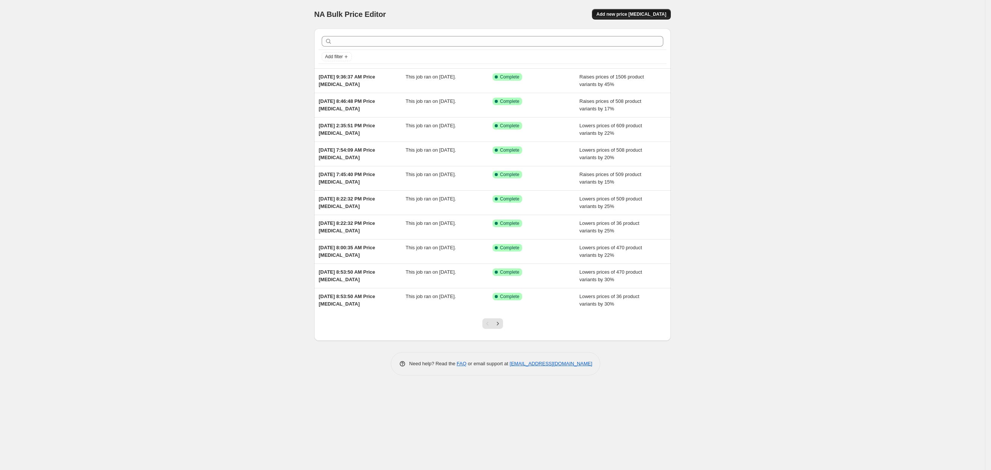
click at [620, 15] on span "Add new price [MEDICAL_DATA]" at bounding box center [631, 14] width 70 height 6
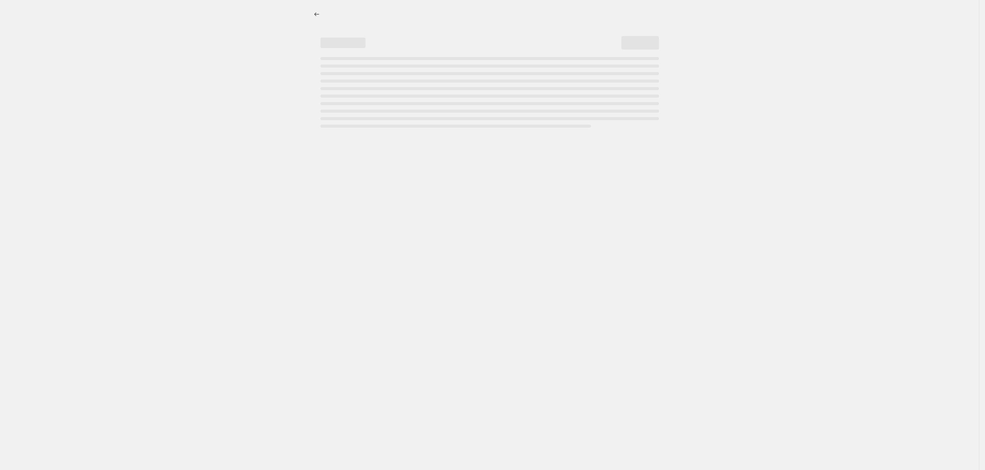
select select "percentage"
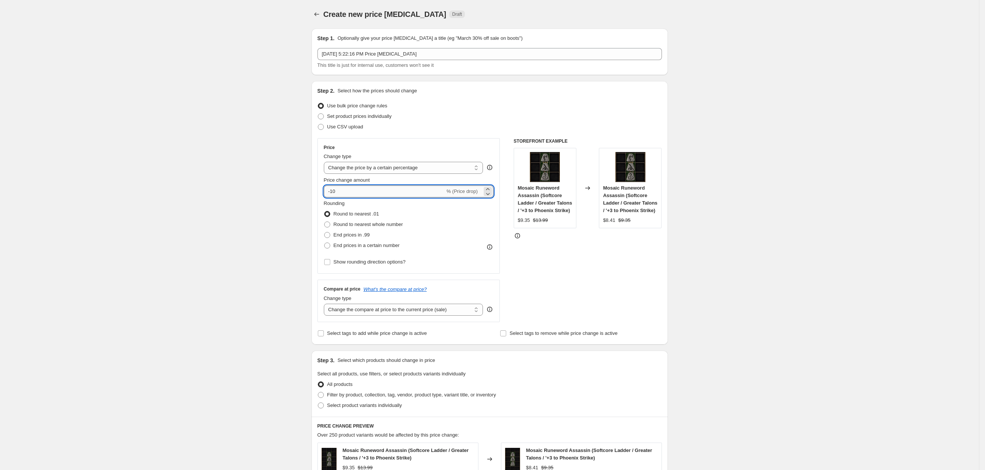
drag, startPoint x: 355, startPoint y: 193, endPoint x: 335, endPoint y: 192, distance: 20.3
click at [335, 192] on input "-10" at bounding box center [384, 191] width 121 height 12
type input "-1"
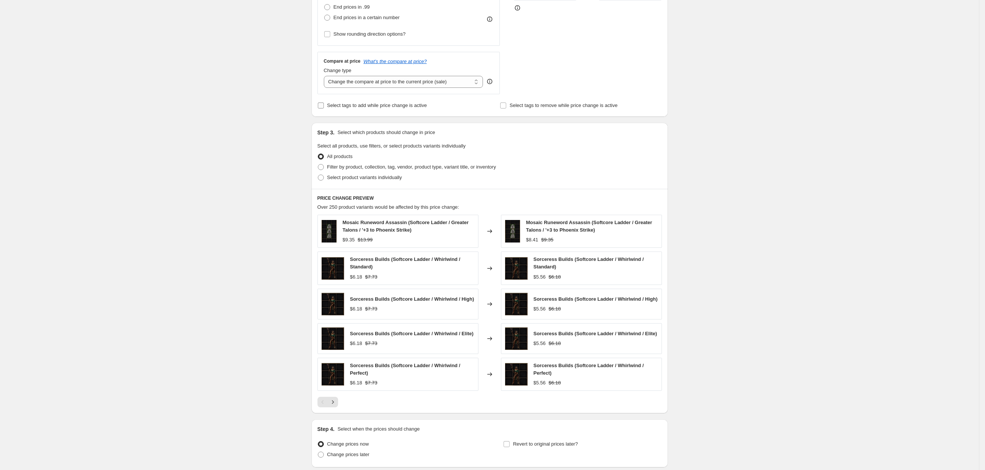
scroll to position [169, 0]
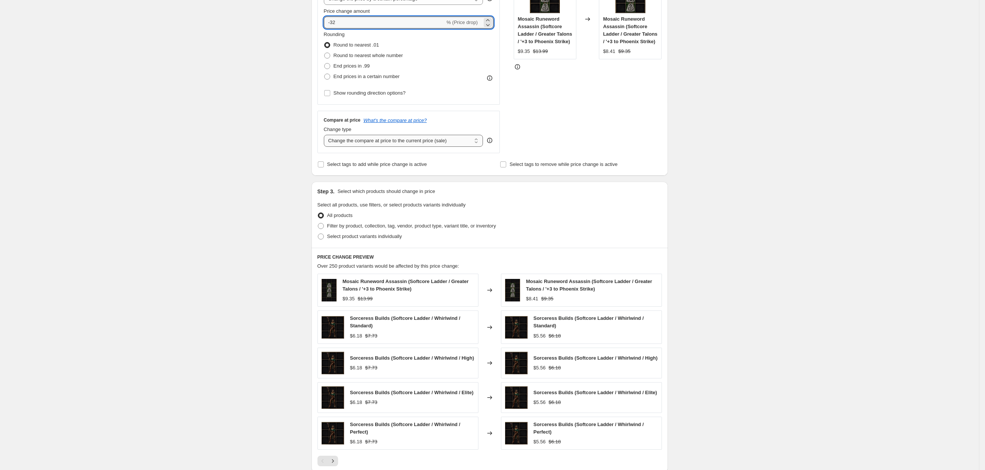
type input "-32"
click at [360, 140] on select "Change the compare at price to the current price (sale) Change the compare at p…" at bounding box center [404, 141] width 160 height 12
select select "no_change"
click at [327, 135] on select "Change the compare at price to the current price (sale) Change the compare at p…" at bounding box center [404, 141] width 160 height 12
click at [364, 224] on span "Filter by product, collection, tag, vendor, product type, variant title, or inv…" at bounding box center [411, 226] width 169 height 6
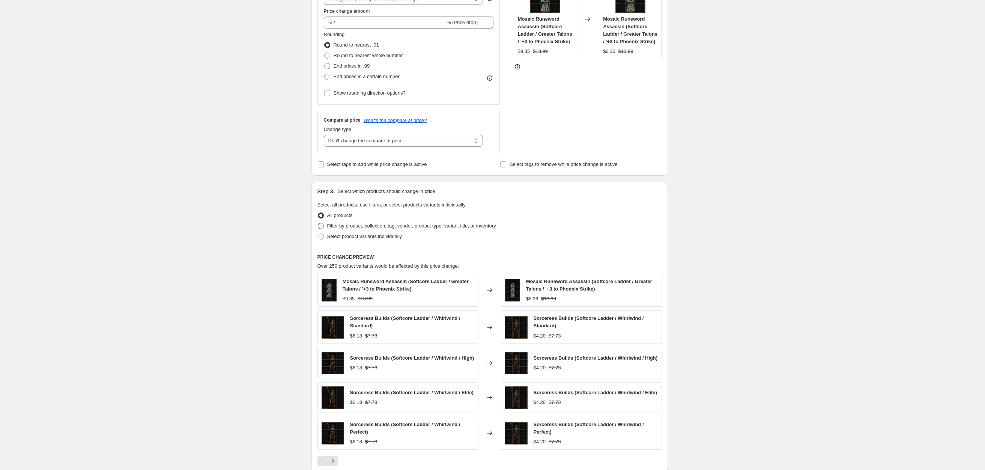
click at [318, 223] on input "Filter by product, collection, tag, vendor, product type, variant title, or inv…" at bounding box center [318, 223] width 0 height 0
radio input "true"
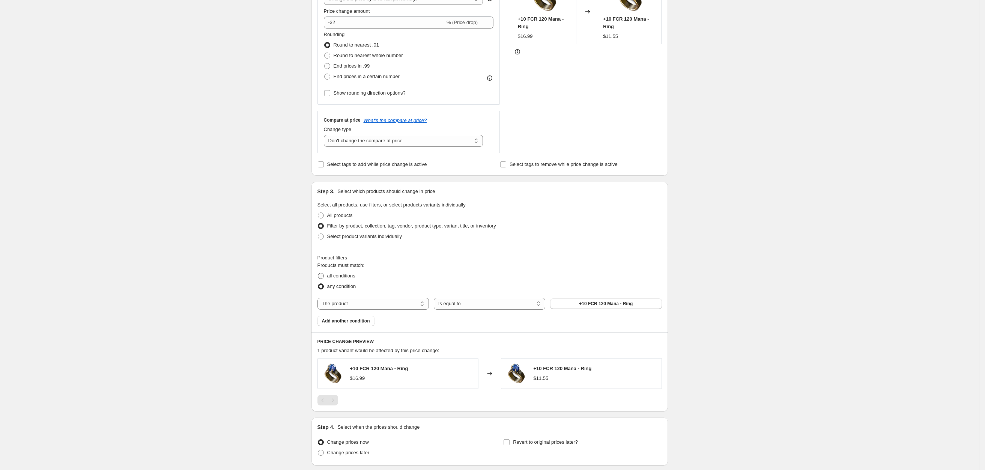
click at [348, 277] on span "all conditions" at bounding box center [341, 276] width 28 height 6
click at [318, 273] on input "all conditions" at bounding box center [318, 273] width 0 height 0
radio input "true"
click at [355, 304] on select "The product The product's collection The product's tag The product's vendor The…" at bounding box center [373, 304] width 111 height 12
select select "collection"
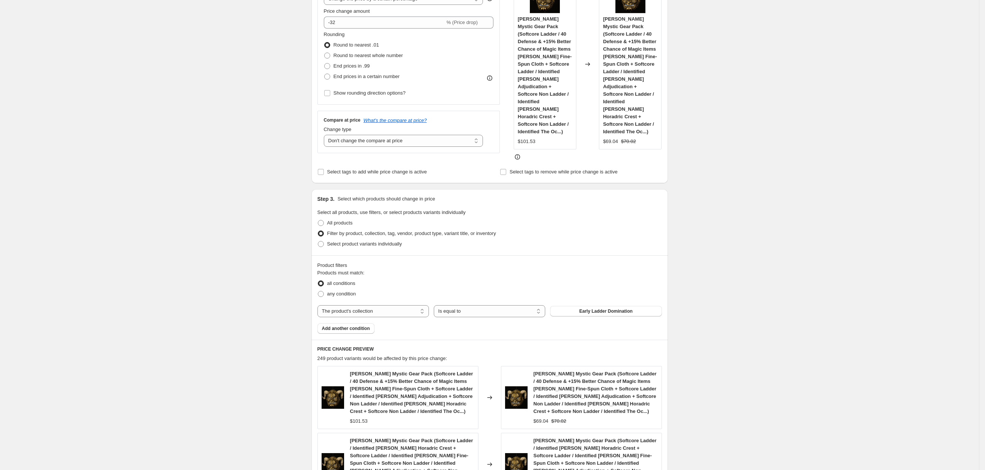
click at [602, 308] on span "Early Ladder Domination" at bounding box center [605, 311] width 53 height 6
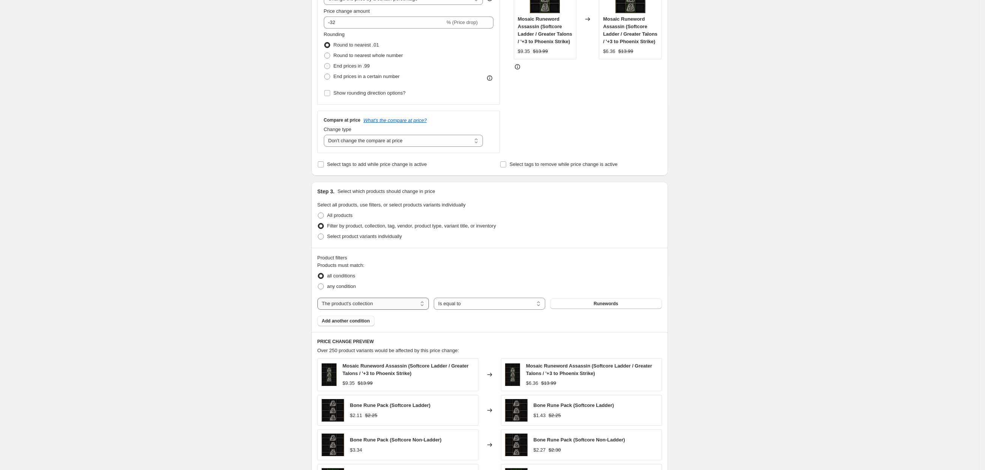
click at [373, 305] on select "The product The product's collection The product's tag The product's vendor The…" at bounding box center [373, 304] width 111 height 12
click at [372, 305] on select "The product The product's collection The product's tag The product's vendor The…" at bounding box center [373, 304] width 111 height 12
click at [360, 323] on span "Add another condition" at bounding box center [346, 321] width 48 height 6
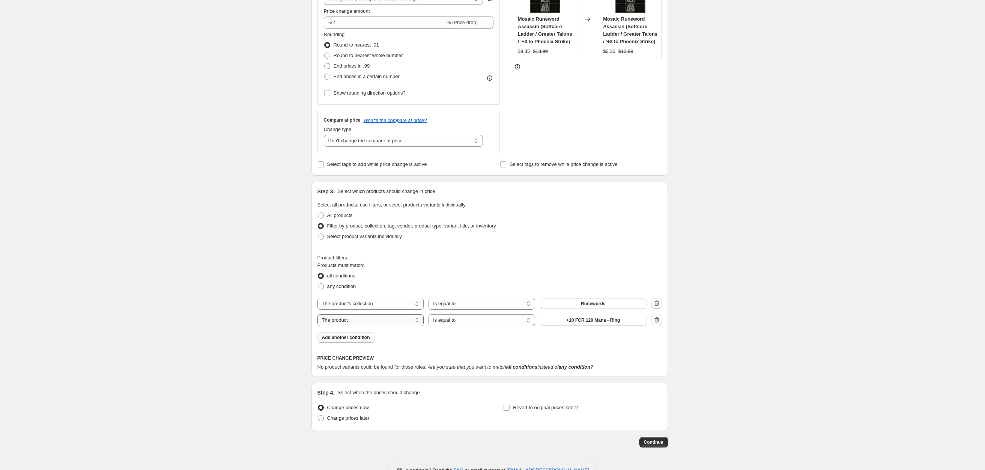
click at [363, 321] on select "The product The product's collection The product's tag The product's vendor The…" at bounding box center [371, 320] width 107 height 12
select select "title"
drag, startPoint x: 584, startPoint y: 316, endPoint x: 440, endPoint y: 311, distance: 144.2
click at [447, 312] on div "The product The product's collection The product's tag The product's vendor The…" at bounding box center [490, 312] width 345 height 29
type input "softcore ladder"
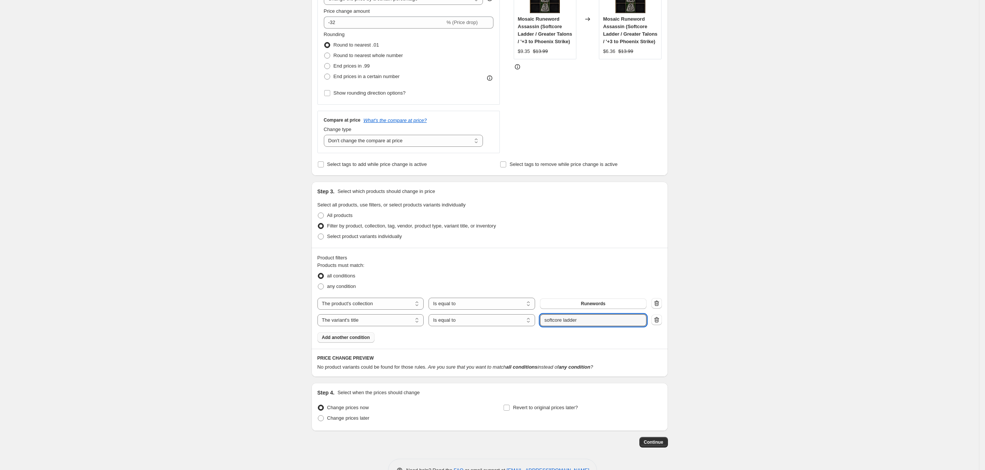
click at [787, 294] on div "Create new price [MEDICAL_DATA]. This page is ready Create new price [MEDICAL_D…" at bounding box center [489, 162] width 979 height 662
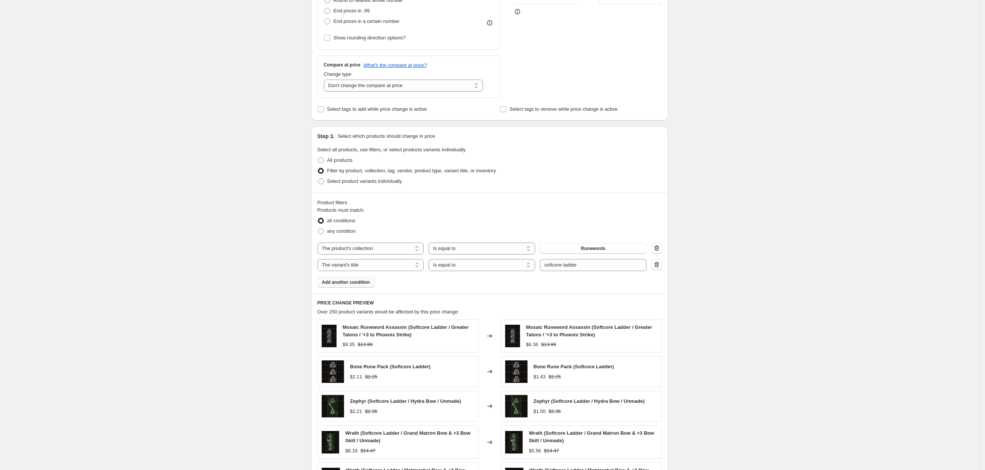
scroll to position [391, 0]
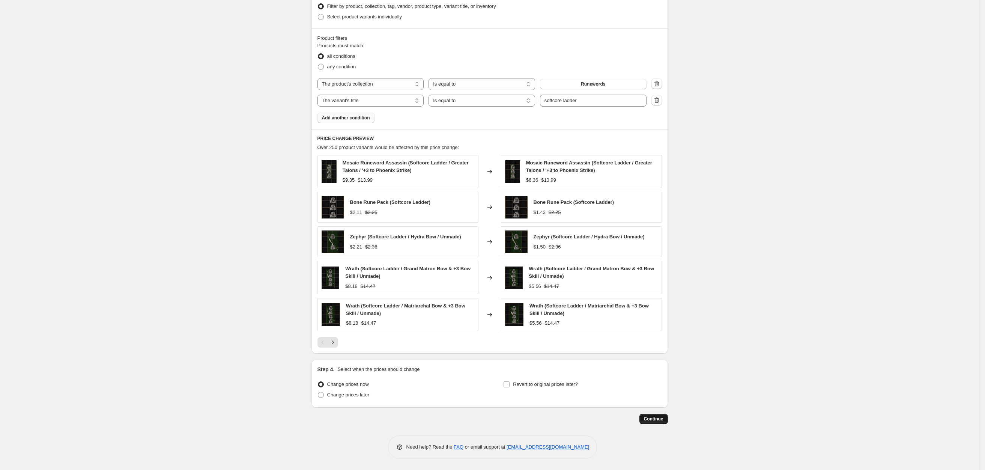
click at [658, 420] on span "Continue" at bounding box center [654, 419] width 20 height 6
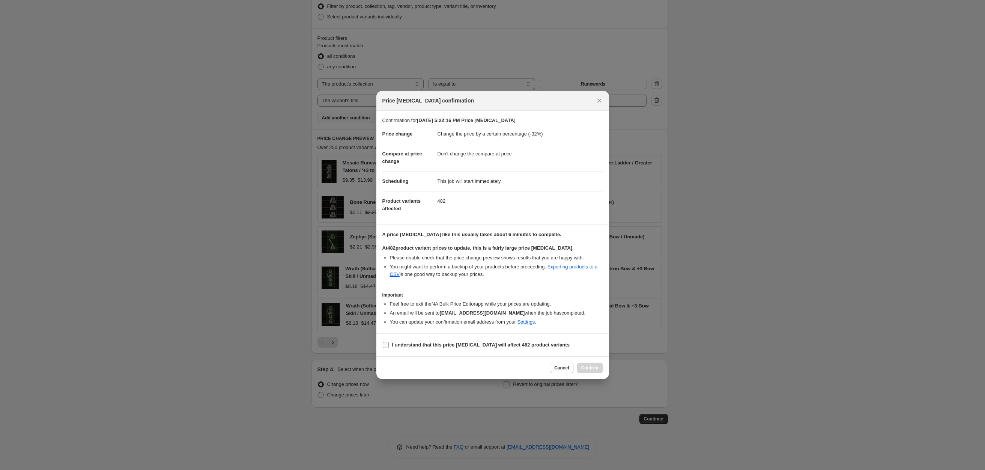
click at [413, 341] on span "I understand that this price [MEDICAL_DATA] will affect 482 product variants" at bounding box center [481, 345] width 178 height 8
click at [389, 342] on input "I understand that this price [MEDICAL_DATA] will affect 482 product variants" at bounding box center [386, 345] width 6 height 6
checkbox input "true"
click at [587, 365] on button "Confirm" at bounding box center [590, 368] width 26 height 11
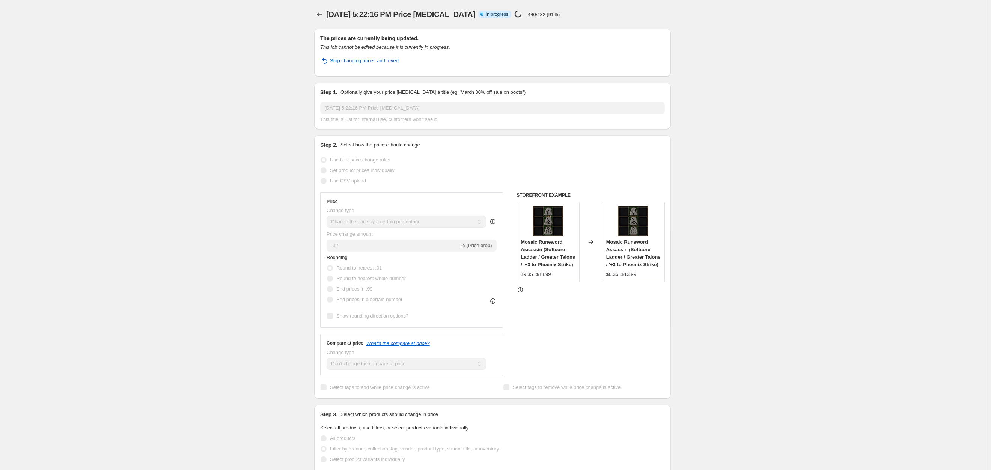
select select "percentage"
select select "no_change"
select select "collection"
select select "title"
